Goal: Navigation & Orientation: Find specific page/section

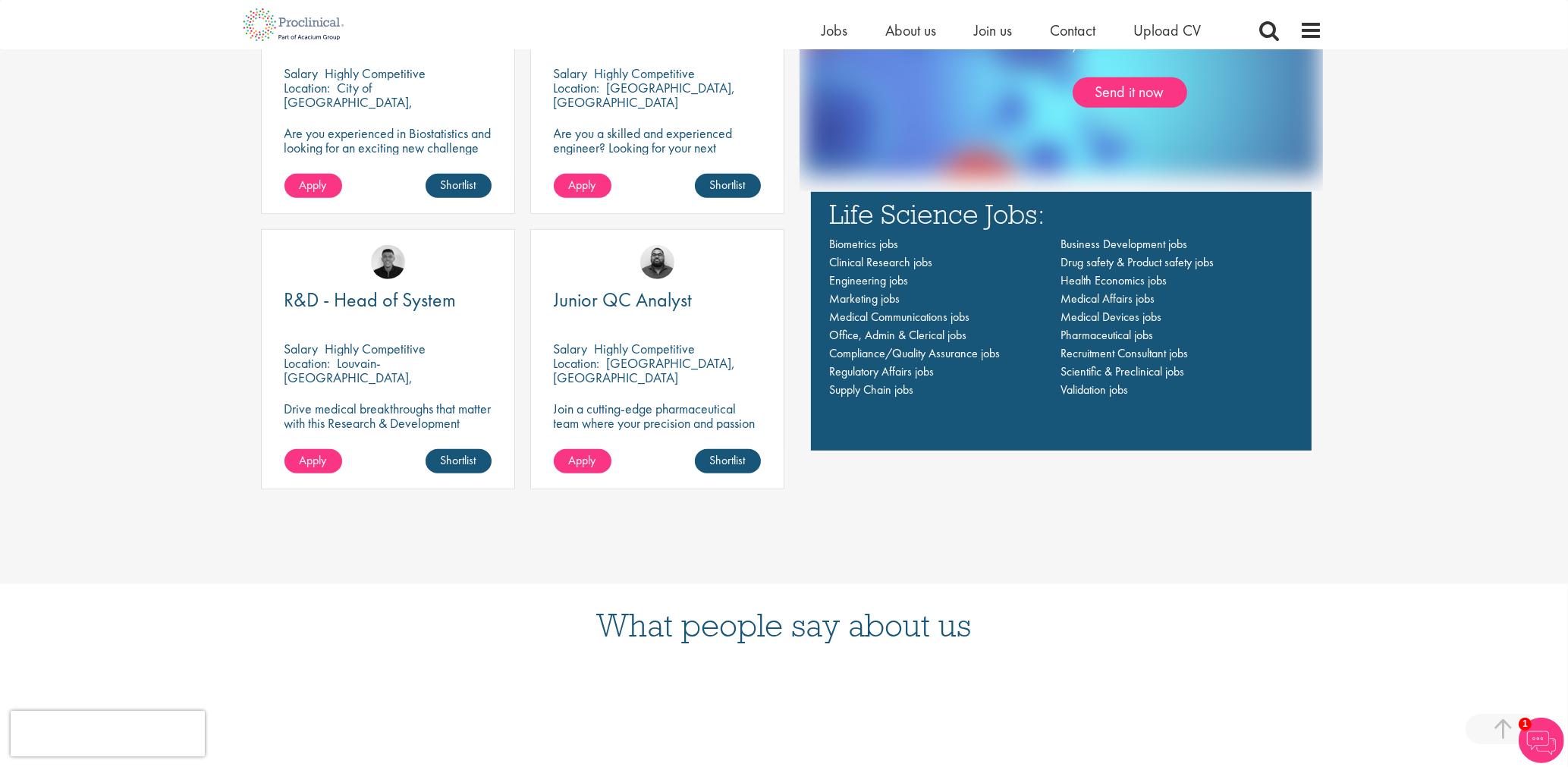
scroll to position [1213, 0]
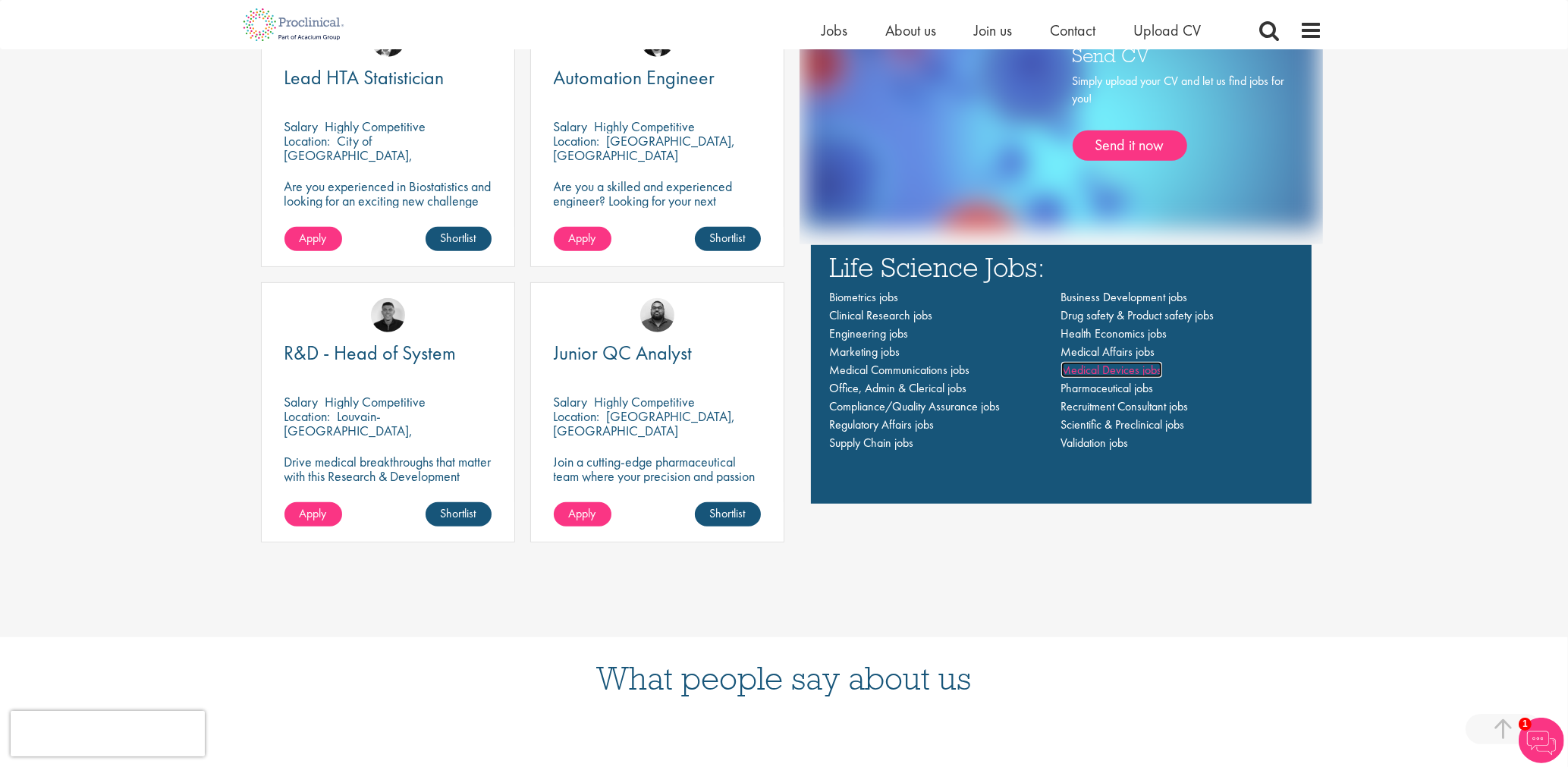
click at [1118, 370] on span "Medical Devices jobs" at bounding box center [1111, 370] width 101 height 16
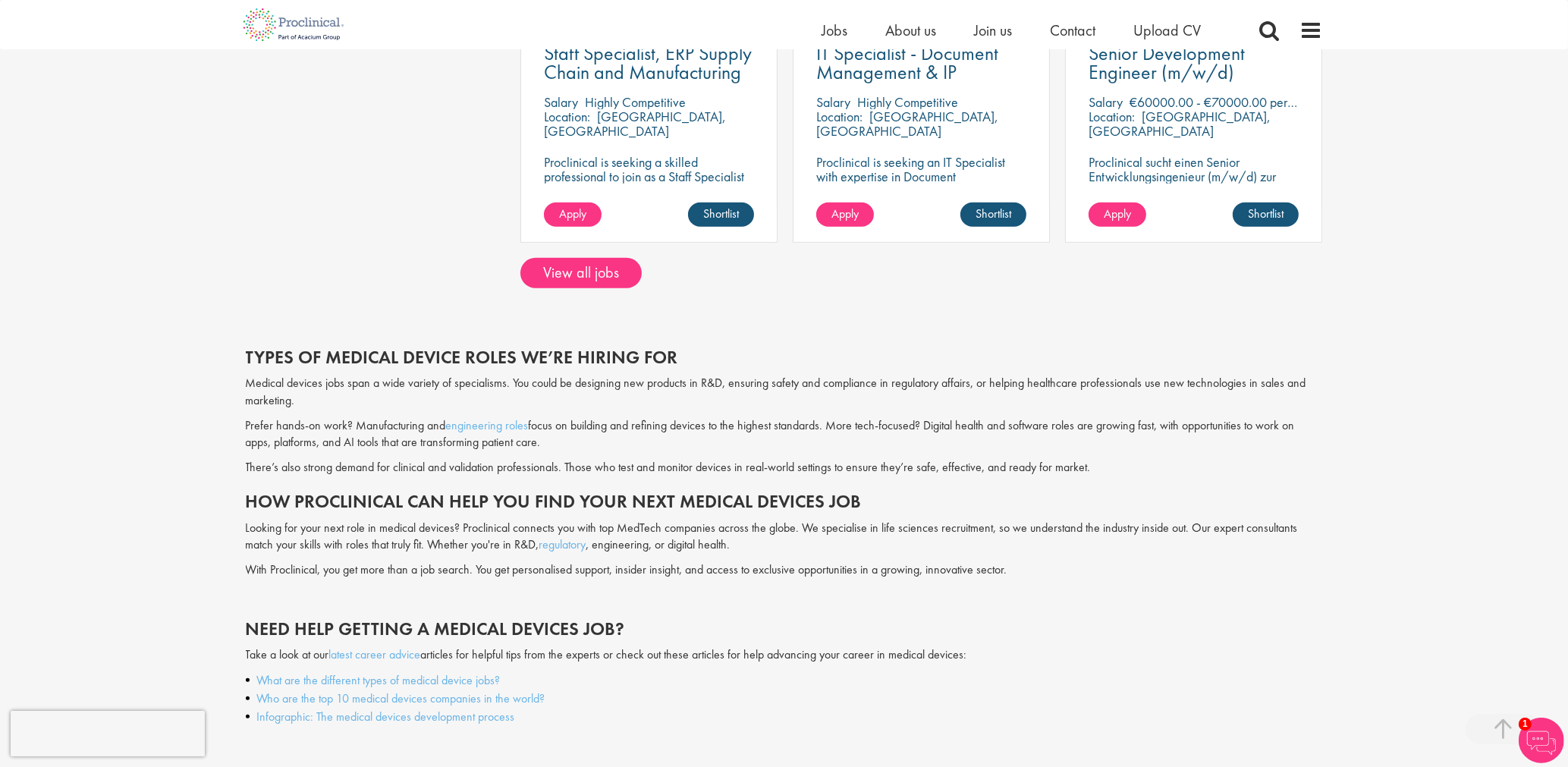
scroll to position [1289, 0]
